Goal: Task Accomplishment & Management: Use online tool/utility

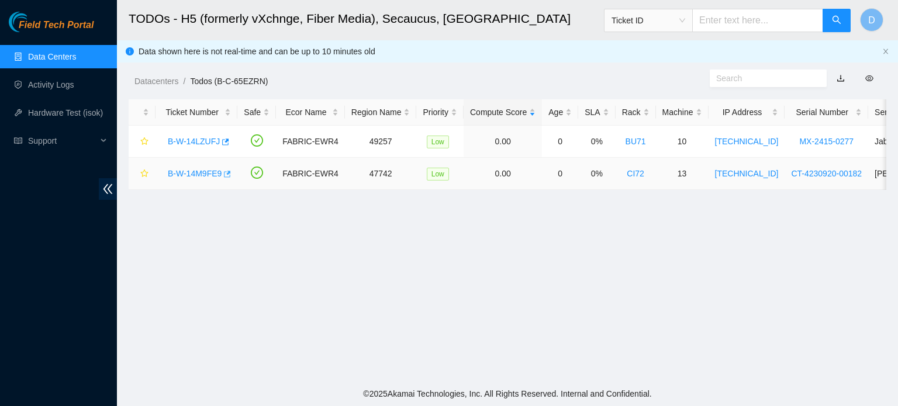
click at [224, 174] on icon "button" at bounding box center [227, 174] width 7 height 6
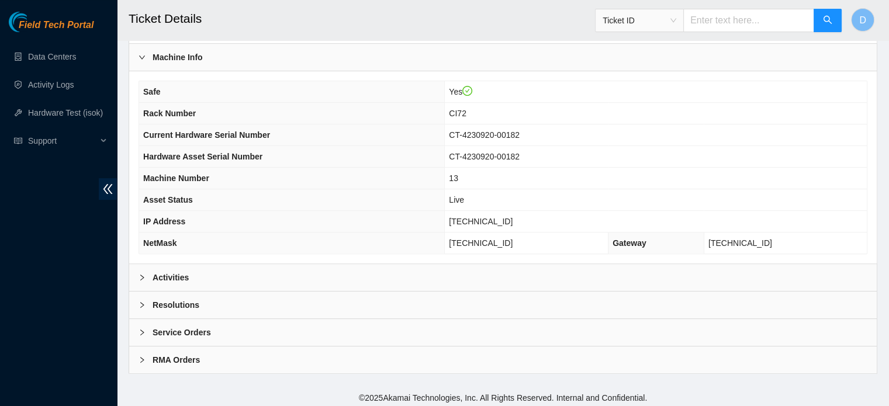
scroll to position [367, 0]
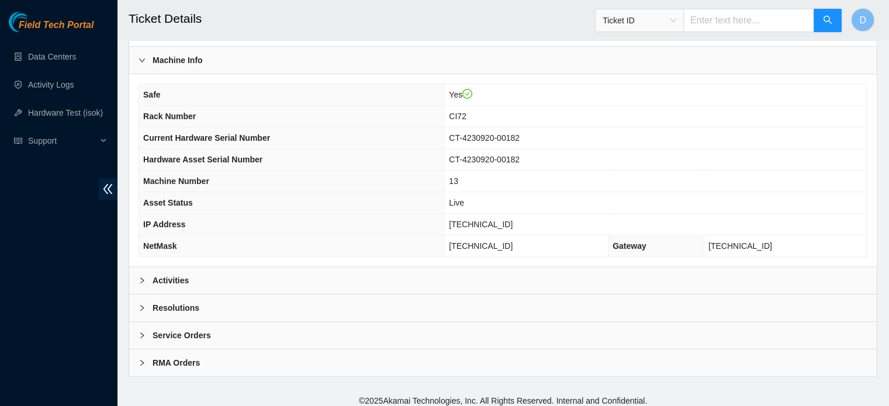
click at [423, 269] on div "Activities" at bounding box center [503, 280] width 748 height 27
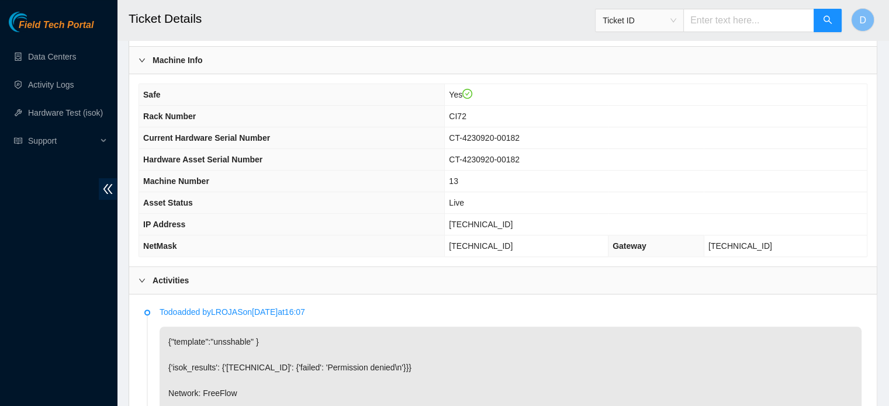
click at [423, 269] on div "Activities" at bounding box center [503, 280] width 748 height 27
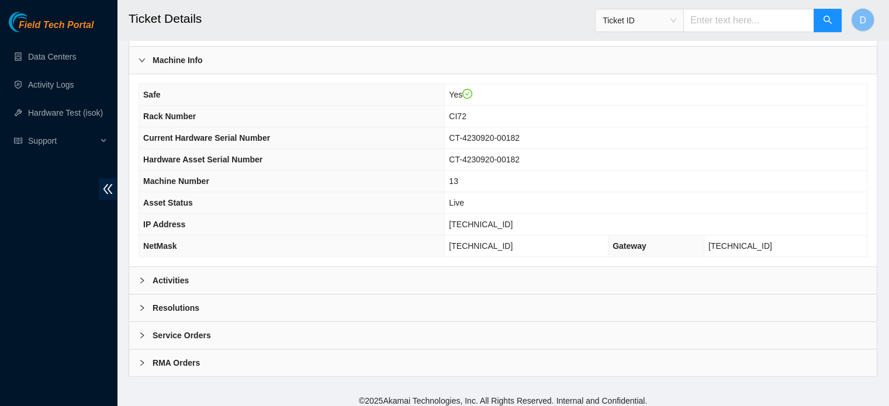
click at [417, 275] on div "Activities" at bounding box center [503, 280] width 748 height 27
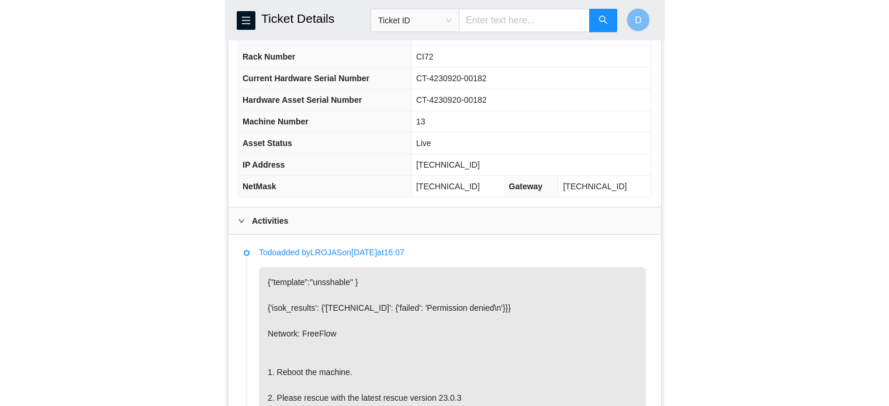
scroll to position [414, 0]
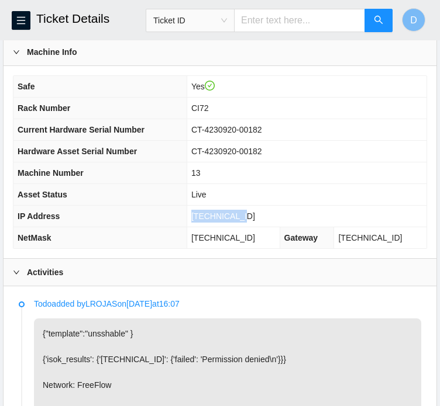
drag, startPoint x: 208, startPoint y: 226, endPoint x: 264, endPoint y: 230, distance: 56.9
click at [264, 227] on td "23.57.70.112" at bounding box center [306, 217] width 240 height 22
copy span "23.57.70.112"
drag, startPoint x: 208, startPoint y: 249, endPoint x: 281, endPoint y: 247, distance: 72.5
click at [279, 247] on td "255.255.255.224" at bounding box center [232, 238] width 93 height 22
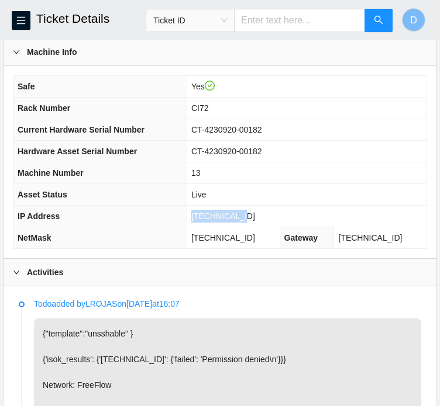
copy span "255.255.255.224"
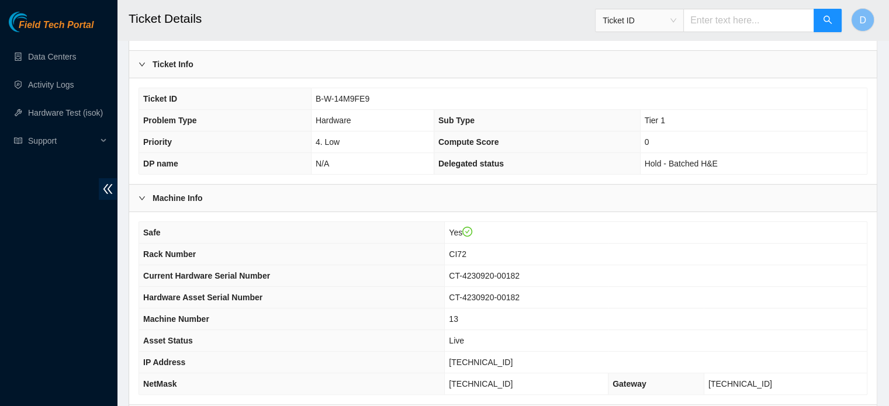
scroll to position [220, 0]
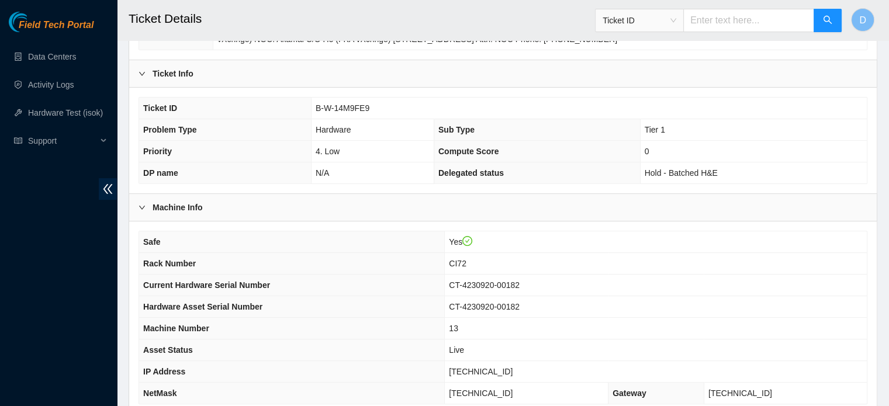
click at [317, 107] on span "B-W-14M9FE9" at bounding box center [343, 107] width 54 height 9
drag, startPoint x: 317, startPoint y: 107, endPoint x: 383, endPoint y: 103, distance: 65.6
click at [383, 103] on td "B-W-14M9FE9" at bounding box center [589, 109] width 556 height 22
copy span "B-W-14M9FE9"
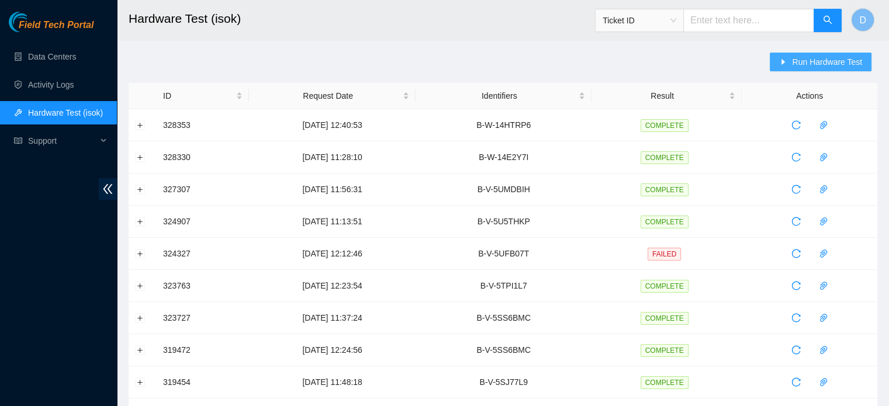
click at [794, 54] on button "Run Hardware Test" at bounding box center [821, 62] width 102 height 19
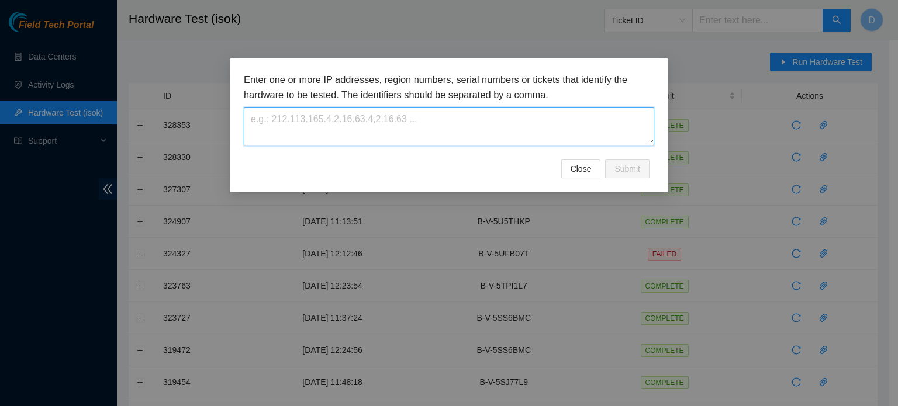
click at [420, 115] on textarea at bounding box center [449, 127] width 410 height 38
paste textarea "B-W-14M9FE9"
type textarea "B-W-14M9FE9"
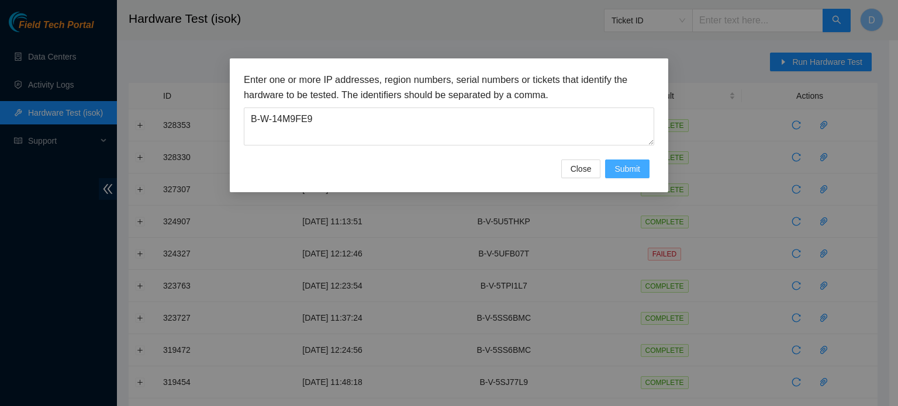
click at [619, 165] on span "Submit" at bounding box center [627, 169] width 26 height 13
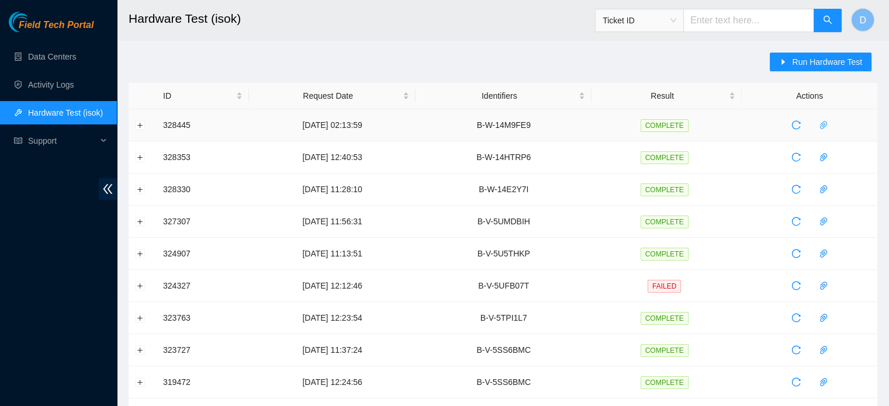
click at [822, 123] on icon "paper-clip" at bounding box center [823, 125] width 7 height 8
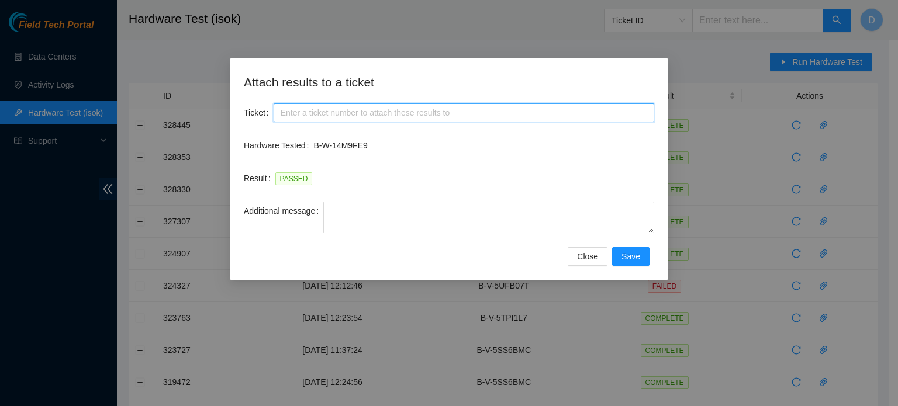
click at [367, 119] on input "Ticket" at bounding box center [464, 112] width 381 height 19
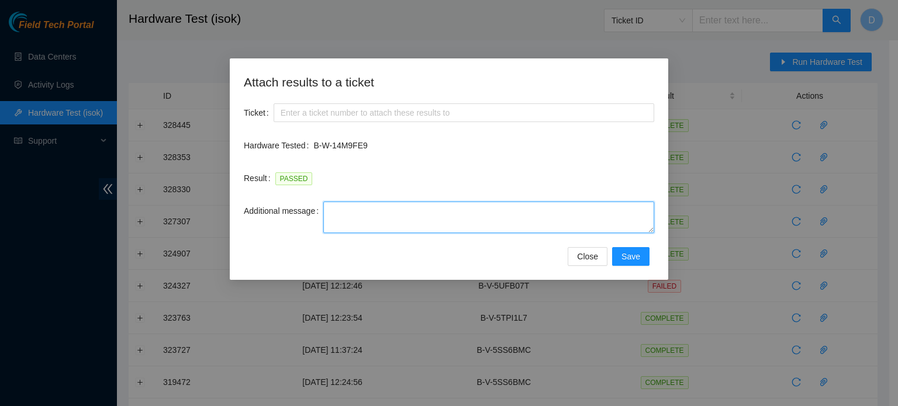
click at [483, 224] on textarea "Additional message" at bounding box center [488, 218] width 331 height 32
paste textarea "-Safely powered down machine -Power on/rebooted machine -Rescued server with ve…"
type textarea "-Safely powered down machine -Power on/rebooted machine -Rescued server with ve…"
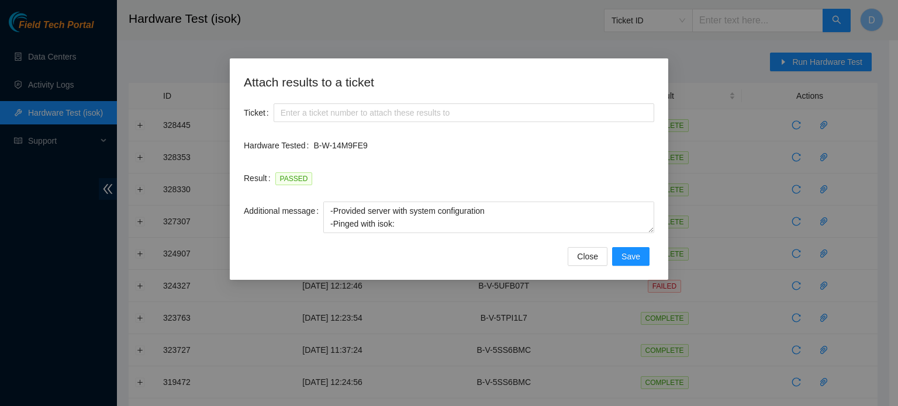
click at [517, 123] on div "Ticket" at bounding box center [449, 119] width 410 height 33
click at [450, 108] on input "Ticket" at bounding box center [464, 112] width 381 height 19
paste input "B-W-14M9FE9"
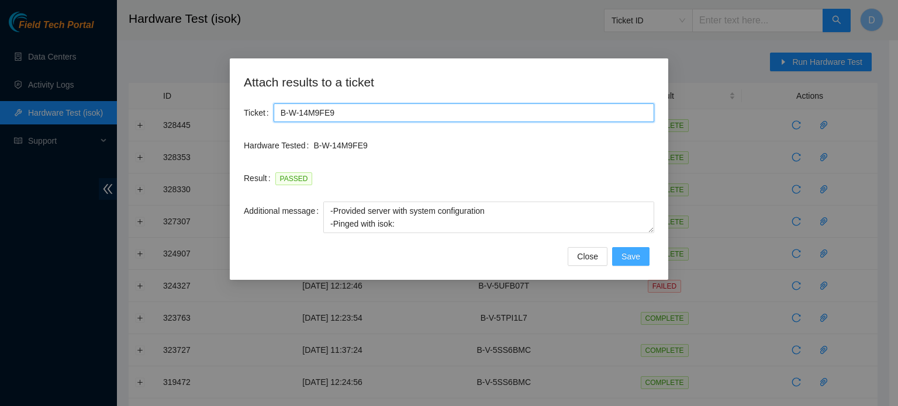
type input "B-W-14M9FE9"
click at [621, 257] on button "Save" at bounding box center [630, 256] width 37 height 19
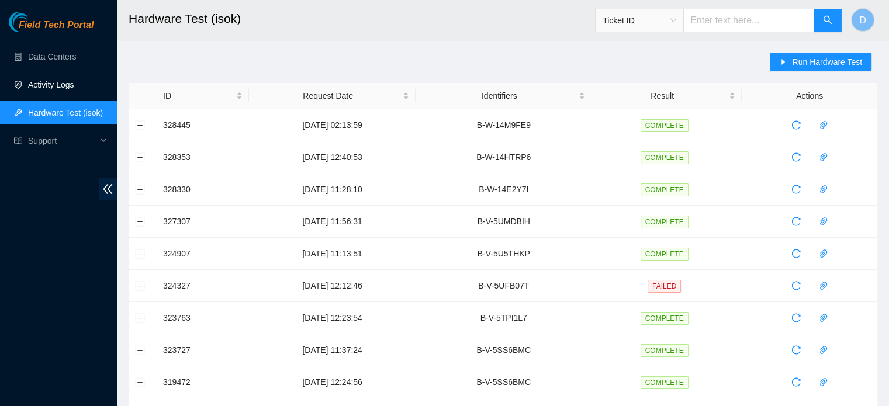
click at [70, 80] on link "Activity Logs" at bounding box center [51, 84] width 46 height 9
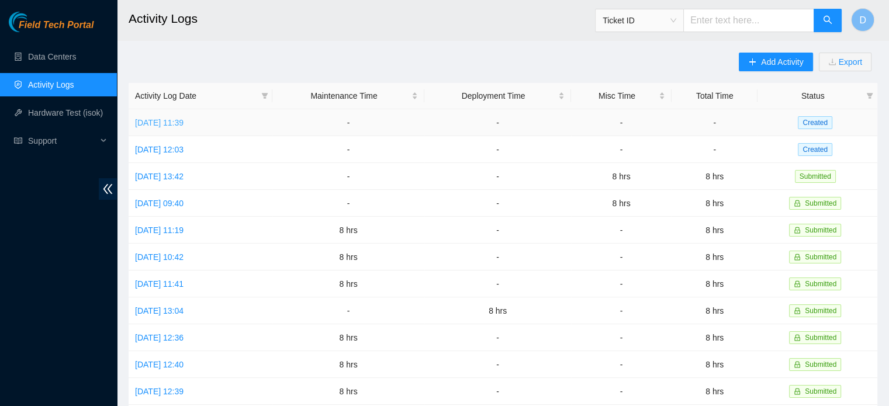
click at [160, 120] on link "Thu, 28 Aug 2025 11:39" at bounding box center [159, 122] width 49 height 9
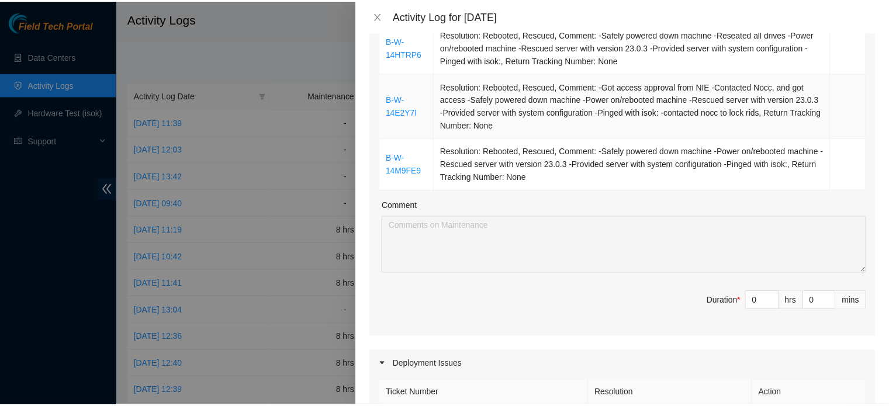
scroll to position [234, 0]
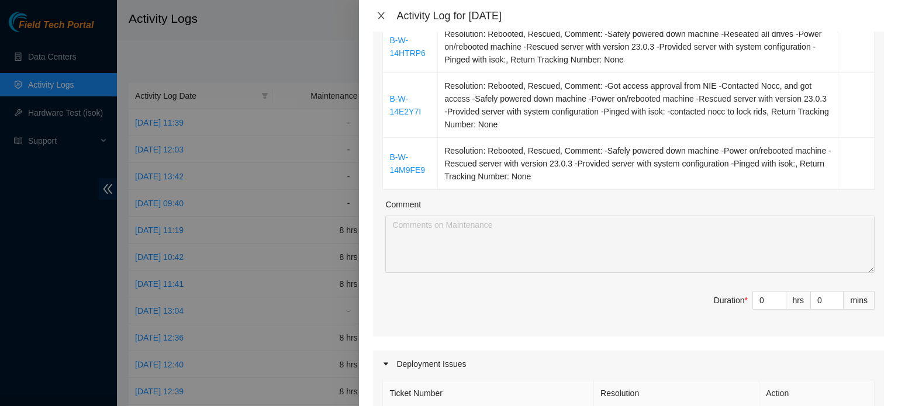
click at [385, 13] on icon "close" at bounding box center [380, 15] width 9 height 9
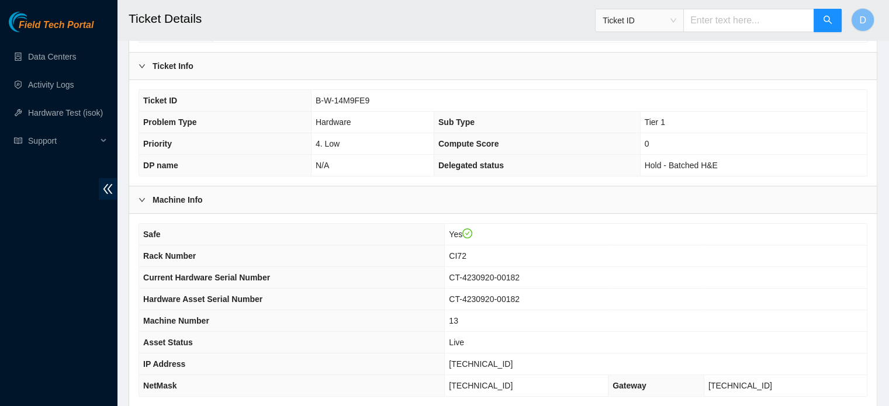
scroll to position [370, 0]
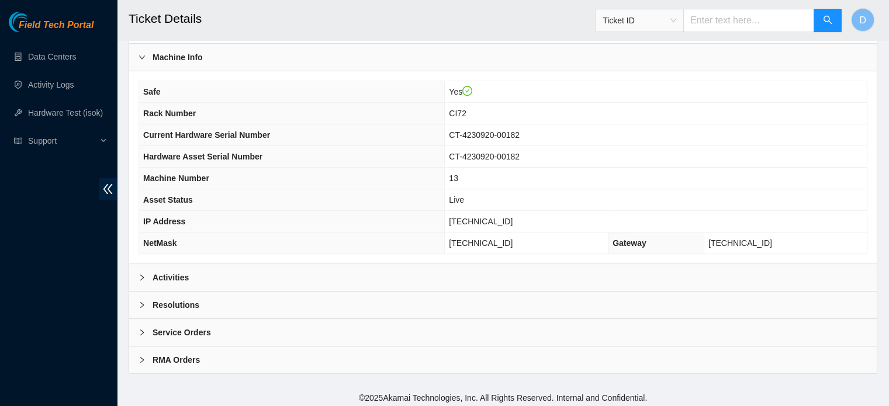
click at [185, 308] on div "Resolutions" at bounding box center [503, 305] width 748 height 27
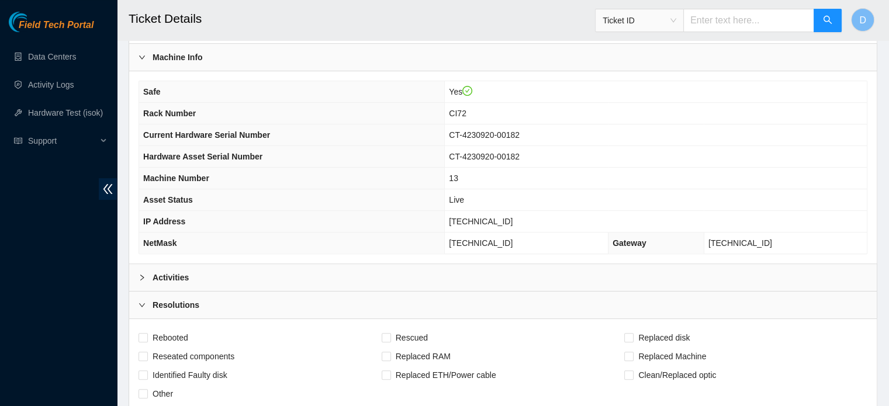
scroll to position [545, 0]
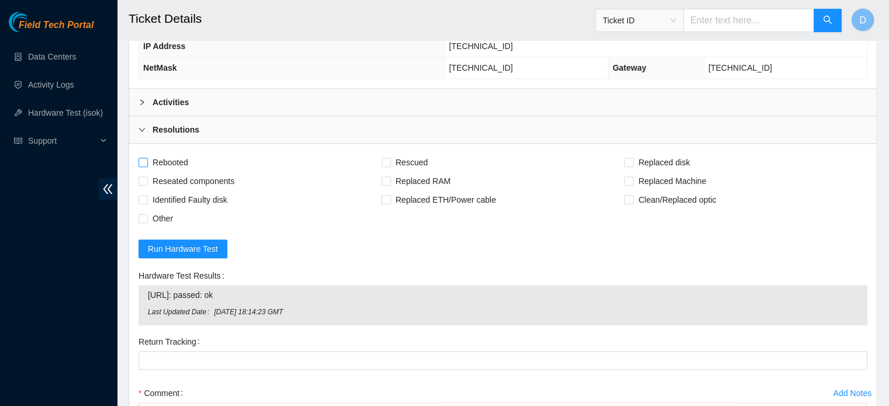
click at [165, 154] on span "Rebooted" at bounding box center [170, 162] width 45 height 19
click at [147, 158] on input "Rebooted" at bounding box center [143, 162] width 8 height 8
checkbox input "true"
click at [416, 155] on span "Rescued" at bounding box center [412, 162] width 42 height 19
click at [390, 158] on input "Rescued" at bounding box center [386, 162] width 8 height 8
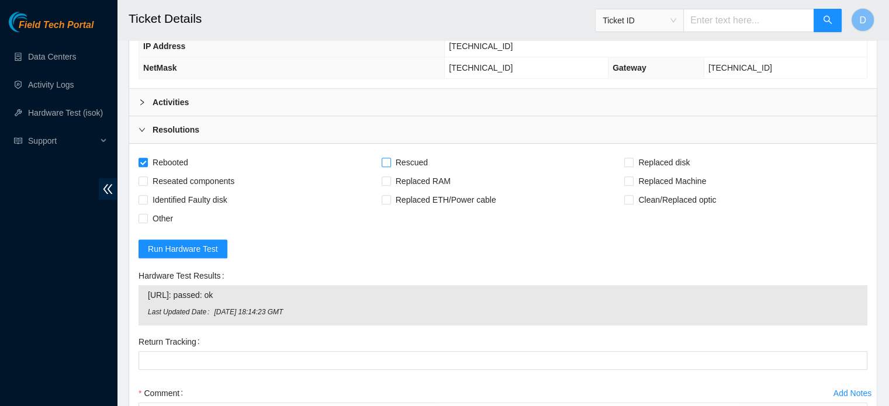
checkbox input "true"
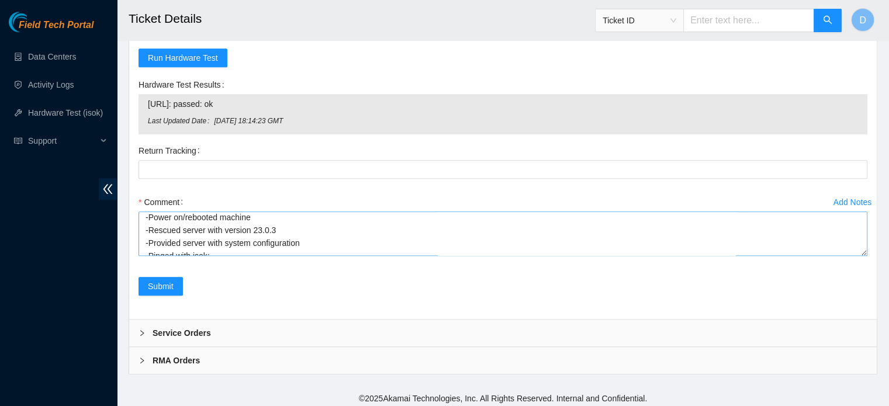
scroll to position [26, 0]
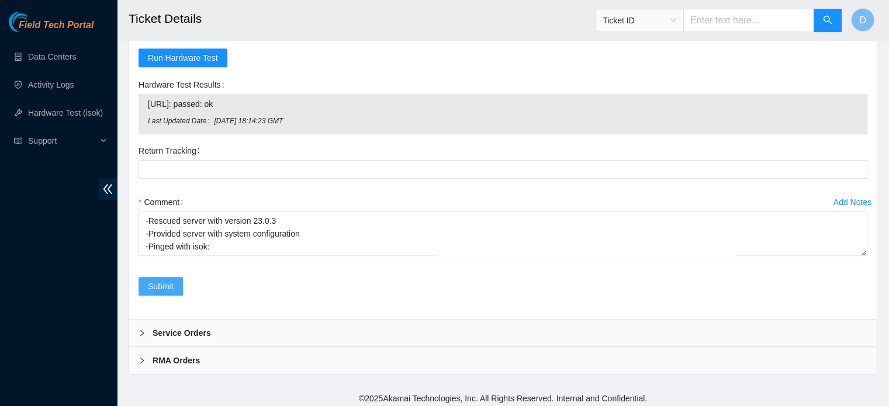
click at [165, 291] on button "Submit" at bounding box center [161, 286] width 44 height 19
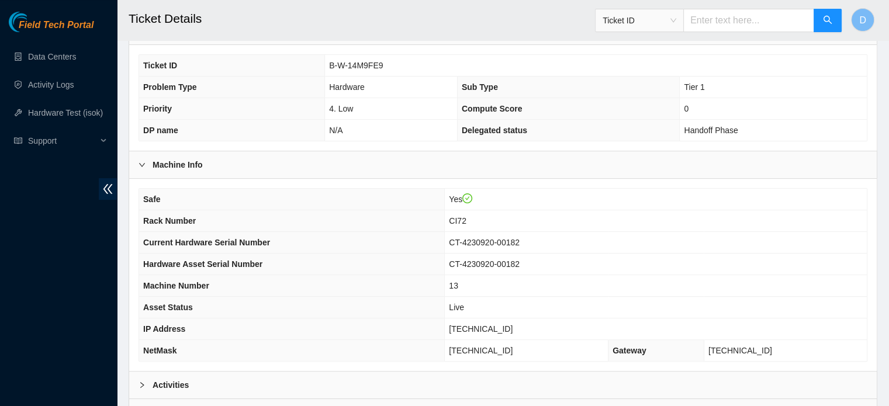
scroll to position [370, 0]
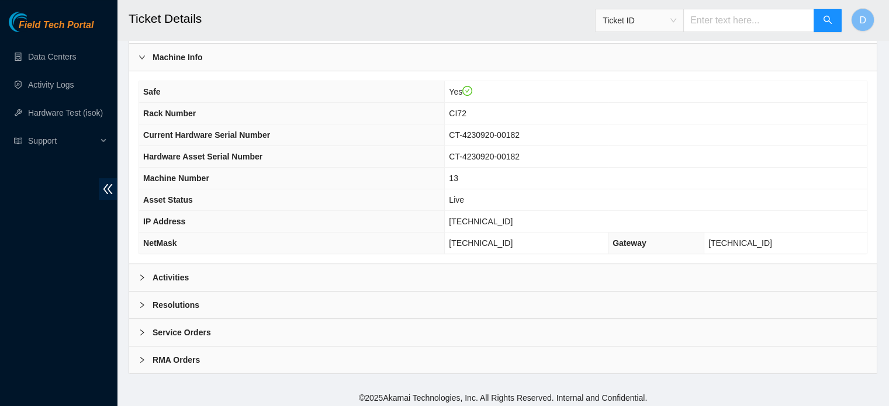
click at [183, 305] on b "Resolutions" at bounding box center [176, 305] width 47 height 13
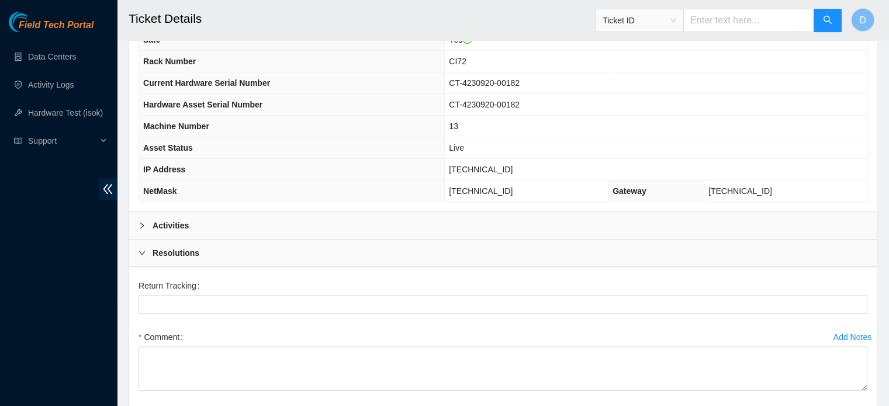
scroll to position [324, 0]
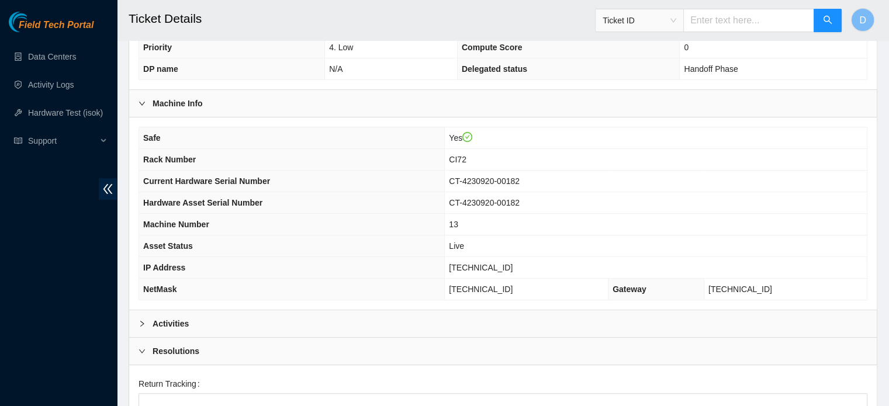
click at [175, 321] on b "Activities" at bounding box center [171, 323] width 36 height 13
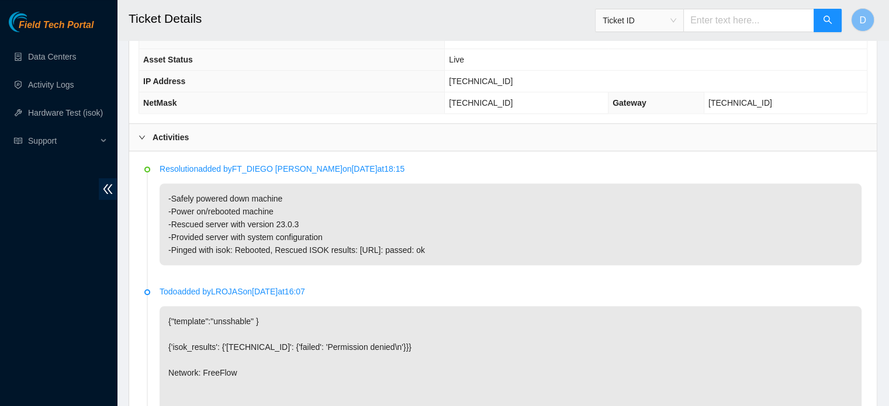
scroll to position [616, 0]
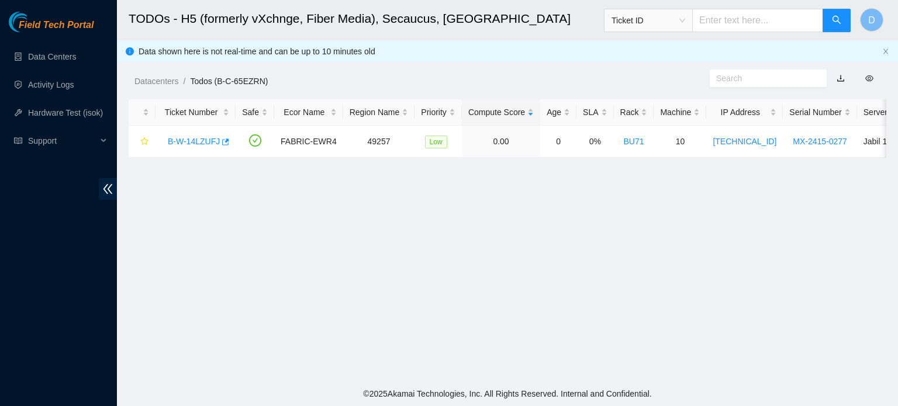
click at [47, 40] on div "Field Tech Portal Data Centers Activity Logs Hardware Test (isok) Support" at bounding box center [58, 209] width 117 height 395
click at [55, 52] on link "Data Centers" at bounding box center [52, 56] width 48 height 9
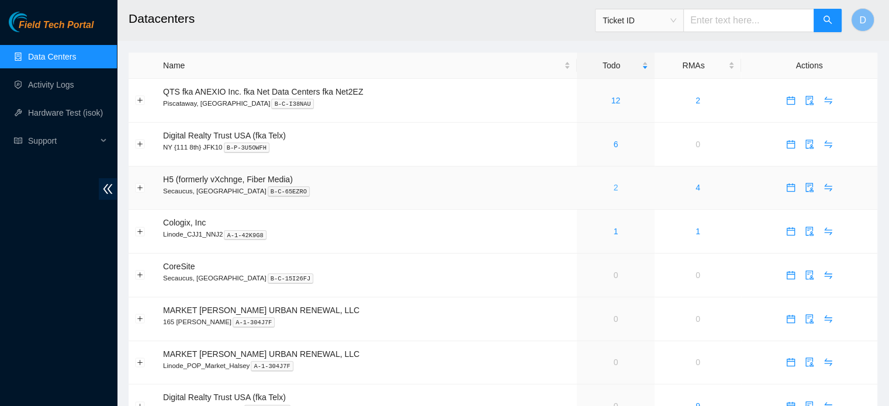
click at [614, 188] on link "2" at bounding box center [616, 187] width 5 height 9
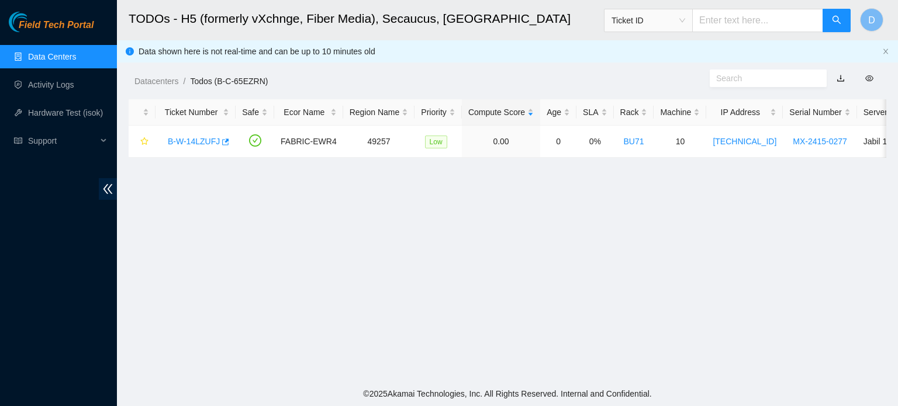
click at [52, 52] on link "Data Centers" at bounding box center [52, 56] width 48 height 9
